Goal: Navigation & Orientation: Find specific page/section

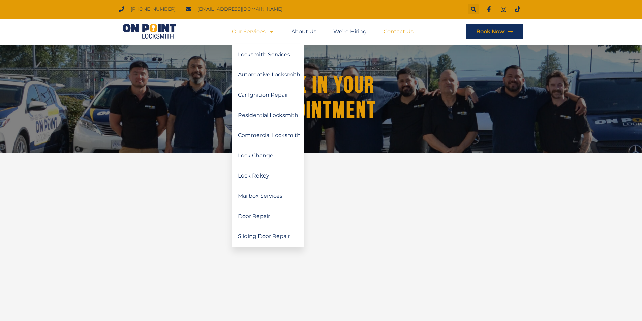
click at [401, 33] on link "Contact Us" at bounding box center [398, 31] width 30 height 15
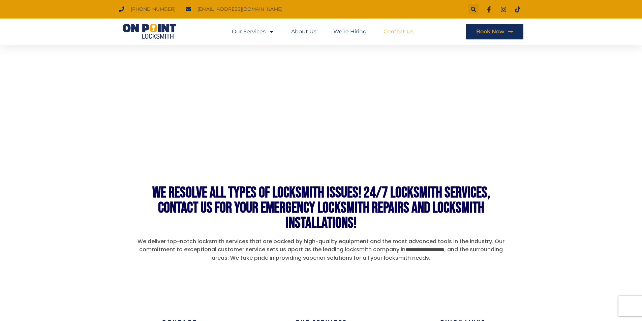
scroll to position [337, 0]
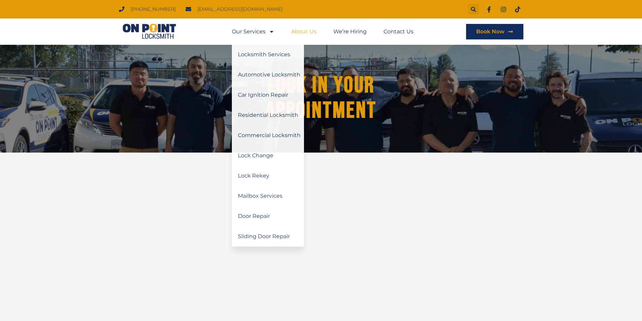
click at [310, 30] on link "About Us" at bounding box center [303, 31] width 25 height 15
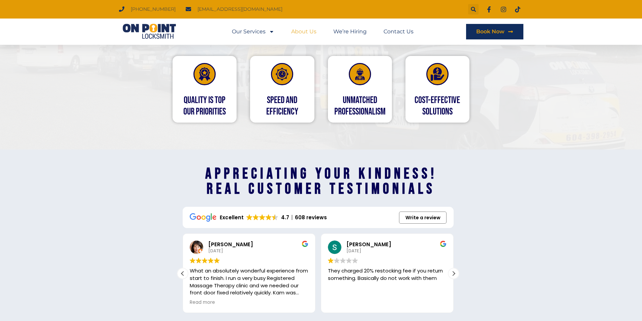
scroll to position [842, 0]
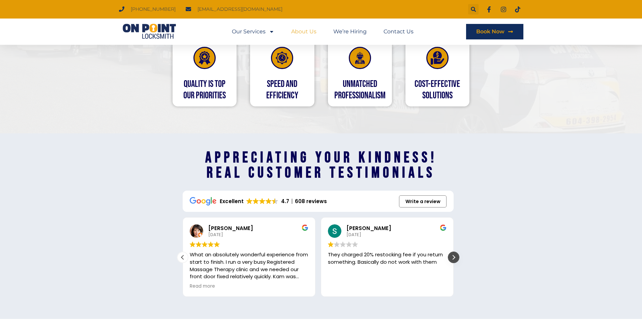
click at [452, 257] on div "Next review" at bounding box center [453, 257] width 10 height 10
click at [453, 257] on div "Next review" at bounding box center [453, 257] width 10 height 10
